Goal: Find specific page/section: Find specific page/section

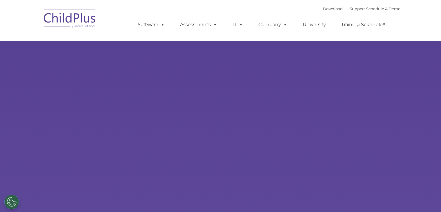
select select "MEDIUM"
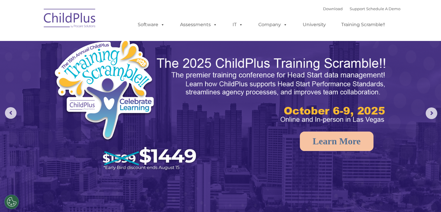
drag, startPoint x: 397, startPoint y: 25, endPoint x: 319, endPoint y: -13, distance: 87.0
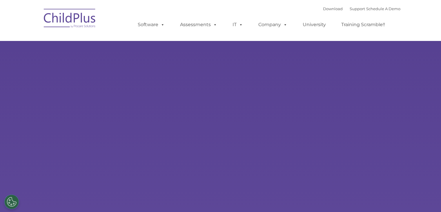
select select "MEDIUM"
